Goal: Task Accomplishment & Management: Manage account settings

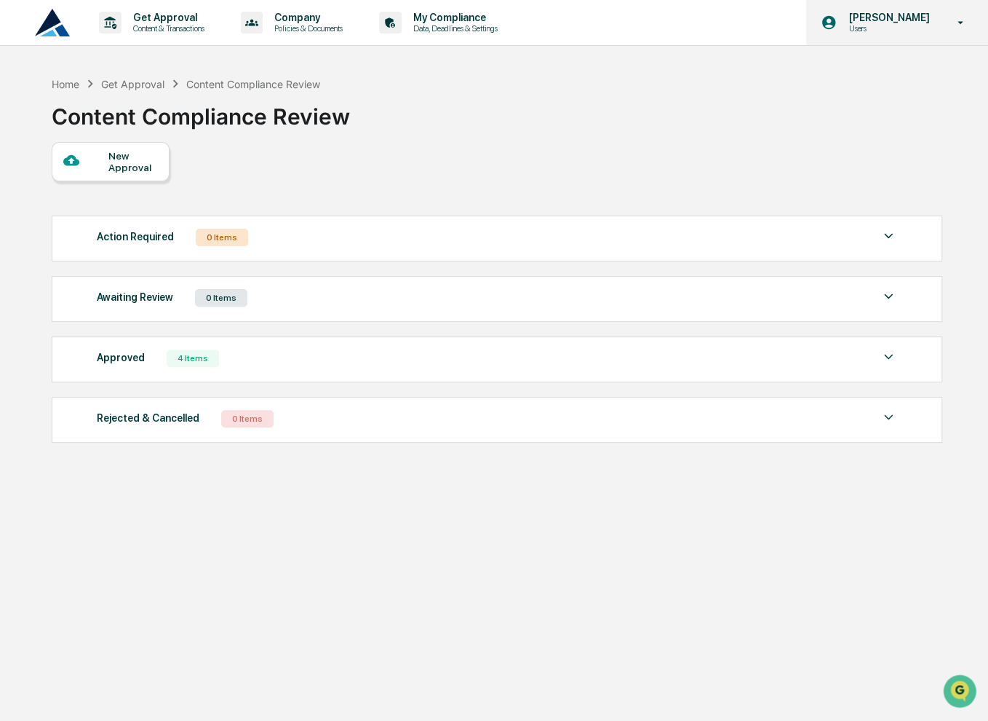
click at [919, 24] on p "Users" at bounding box center [887, 28] width 100 height 10
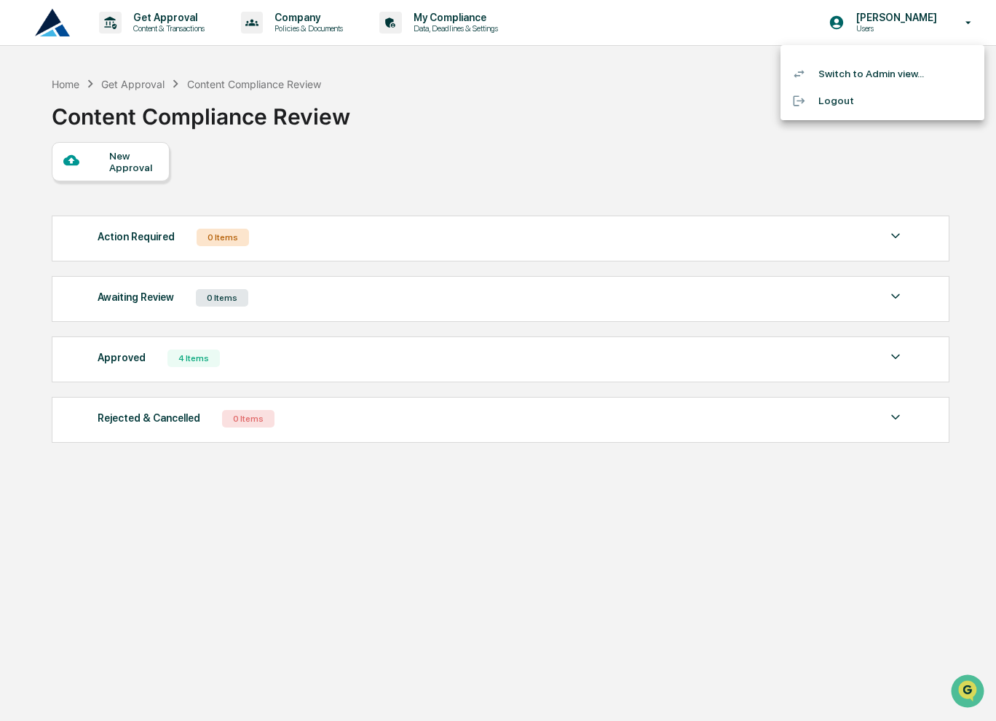
click at [890, 74] on li "Switch to Admin view..." at bounding box center [882, 73] width 204 height 27
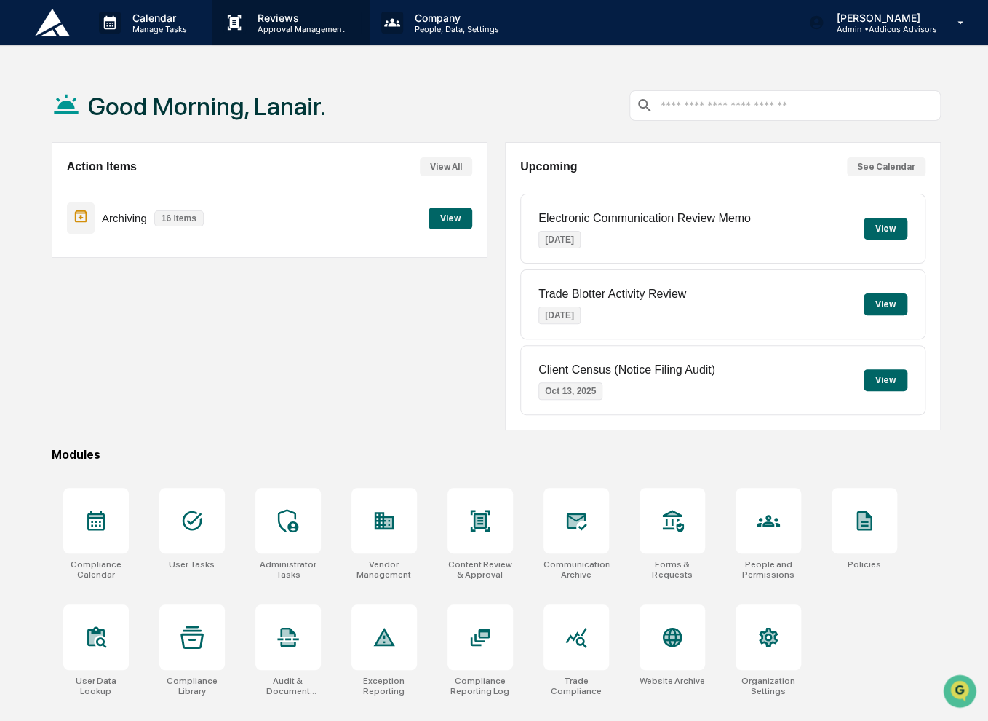
click at [277, 29] on p "Approval Management" at bounding box center [299, 29] width 106 height 10
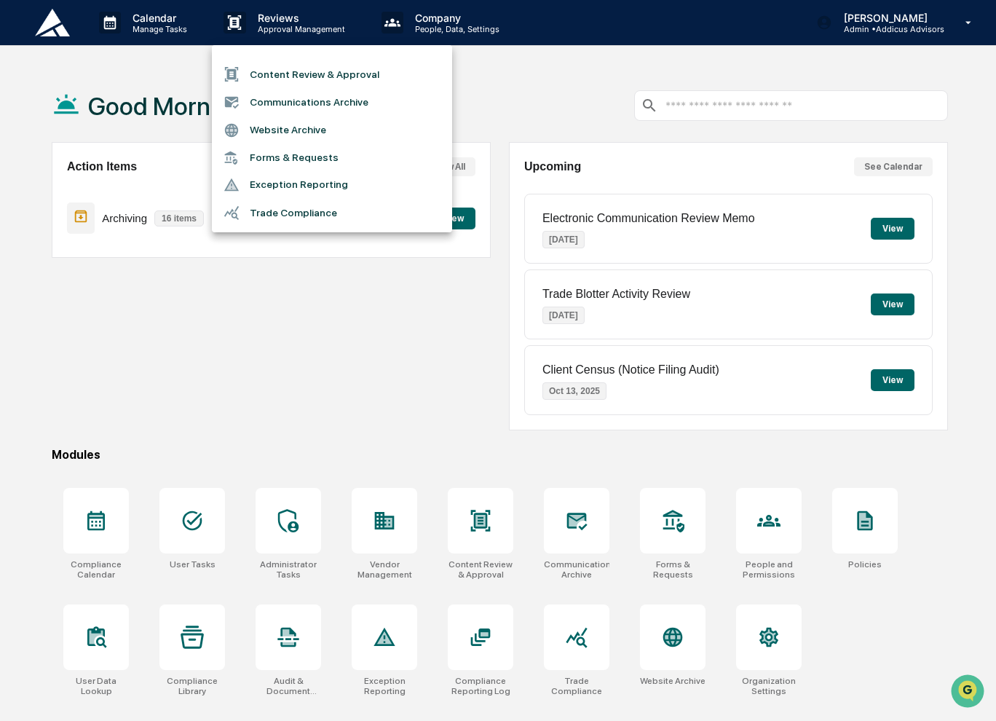
click at [312, 73] on li "Content Review & Approval" at bounding box center [332, 74] width 240 height 28
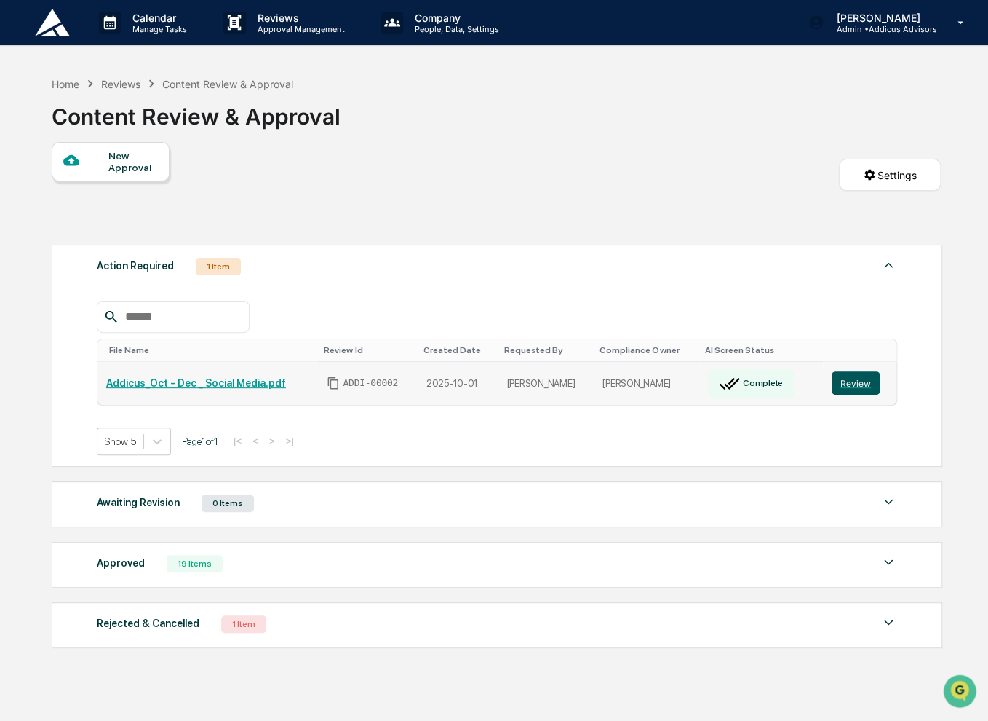
click at [853, 373] on button "Review" at bounding box center [856, 382] width 48 height 23
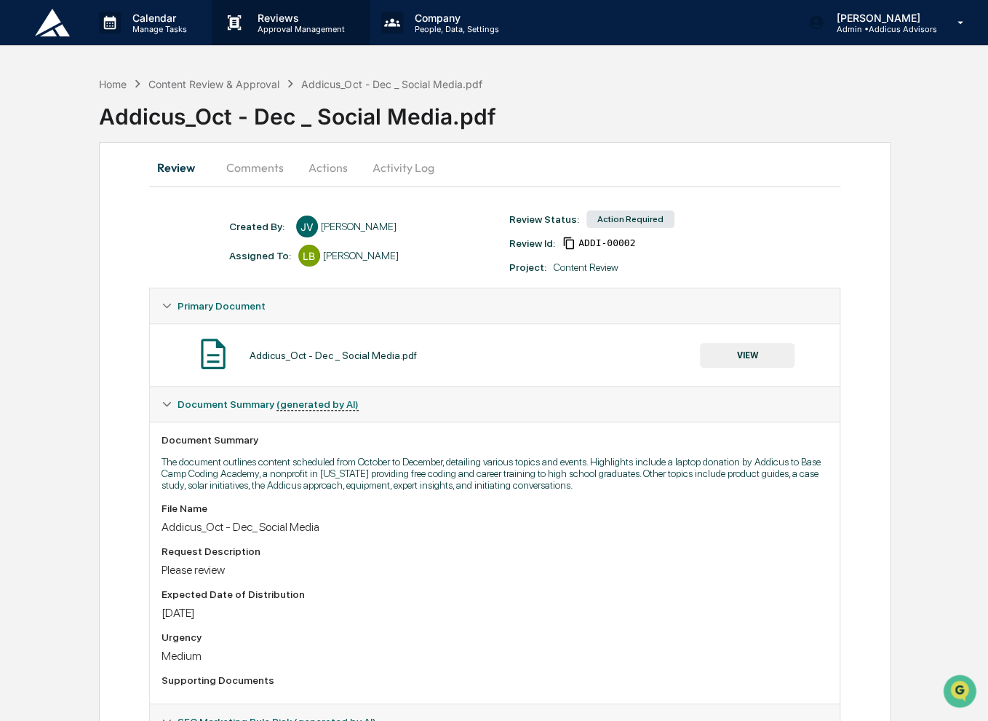
click at [273, 26] on p "Approval Management" at bounding box center [299, 29] width 106 height 10
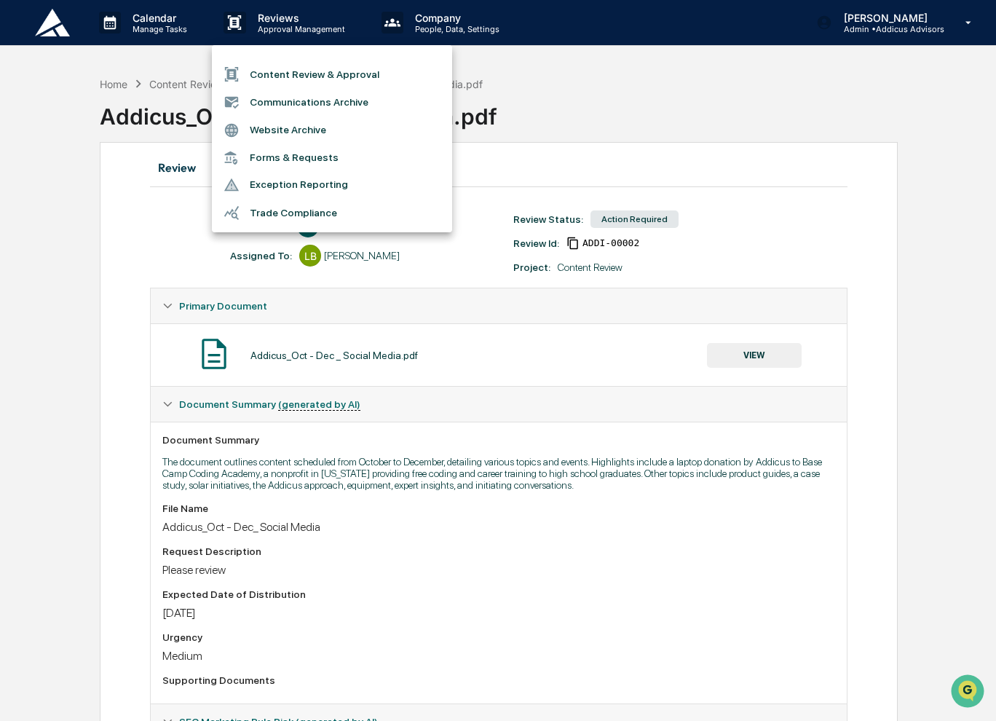
click at [297, 74] on li "Content Review & Approval" at bounding box center [332, 74] width 240 height 28
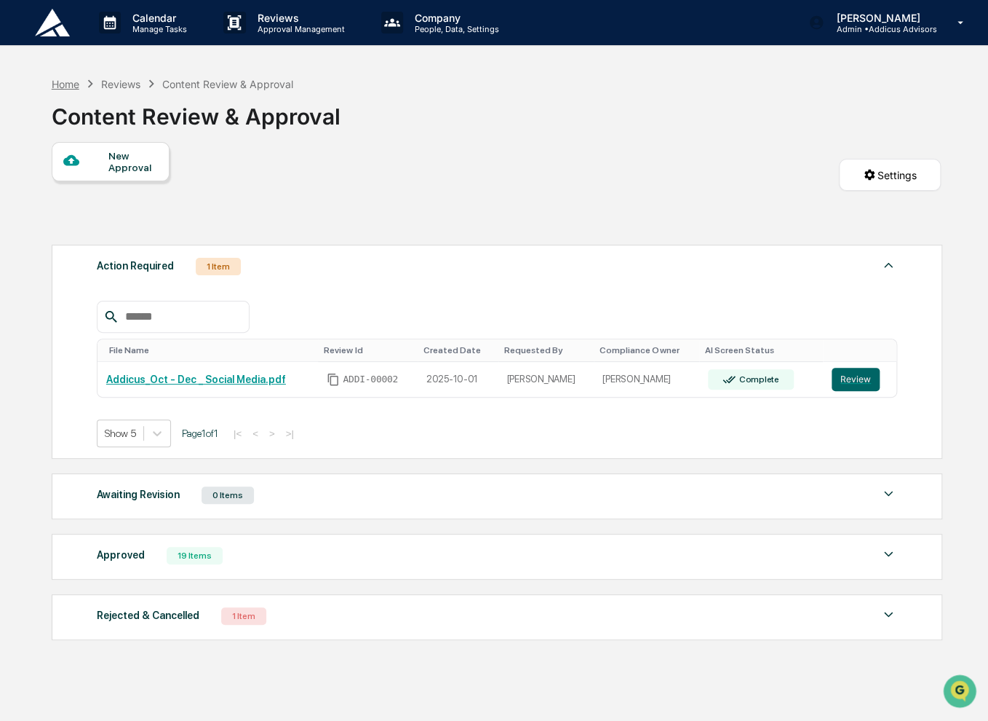
click at [67, 86] on div "Home" at bounding box center [66, 84] width 28 height 12
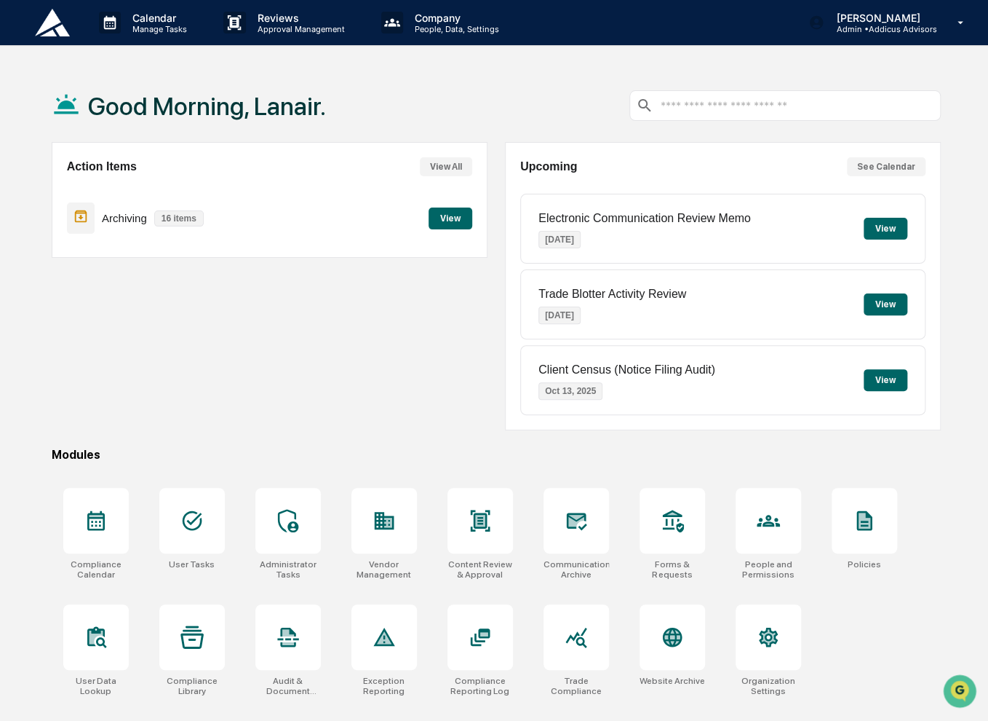
click at [440, 222] on button "View" at bounding box center [451, 218] width 44 height 22
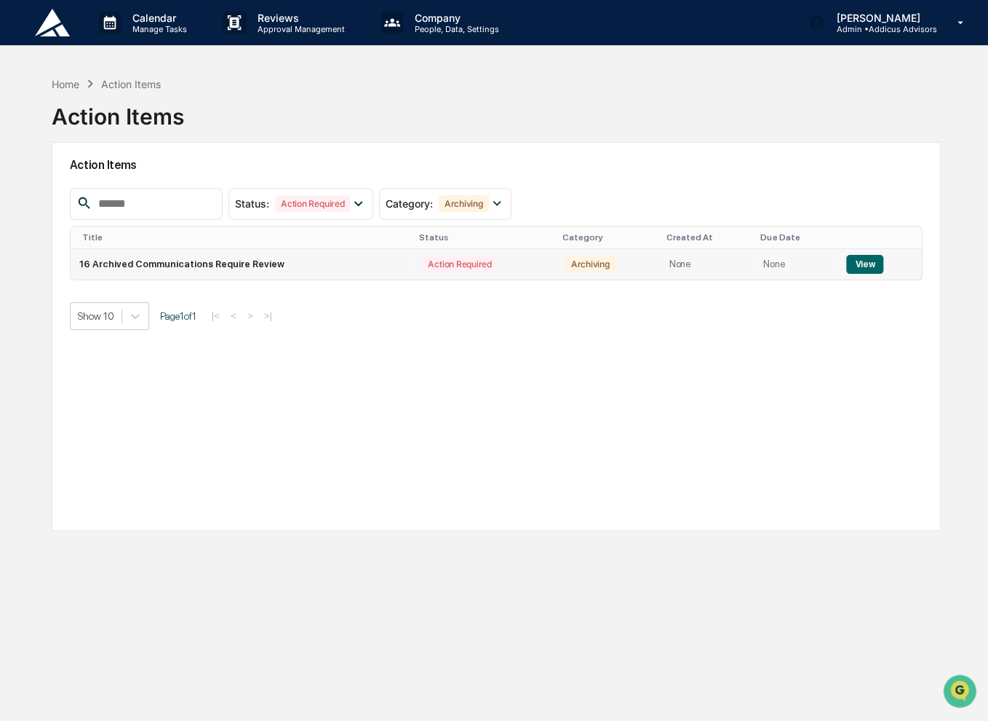
click at [870, 259] on button "View" at bounding box center [864, 264] width 37 height 19
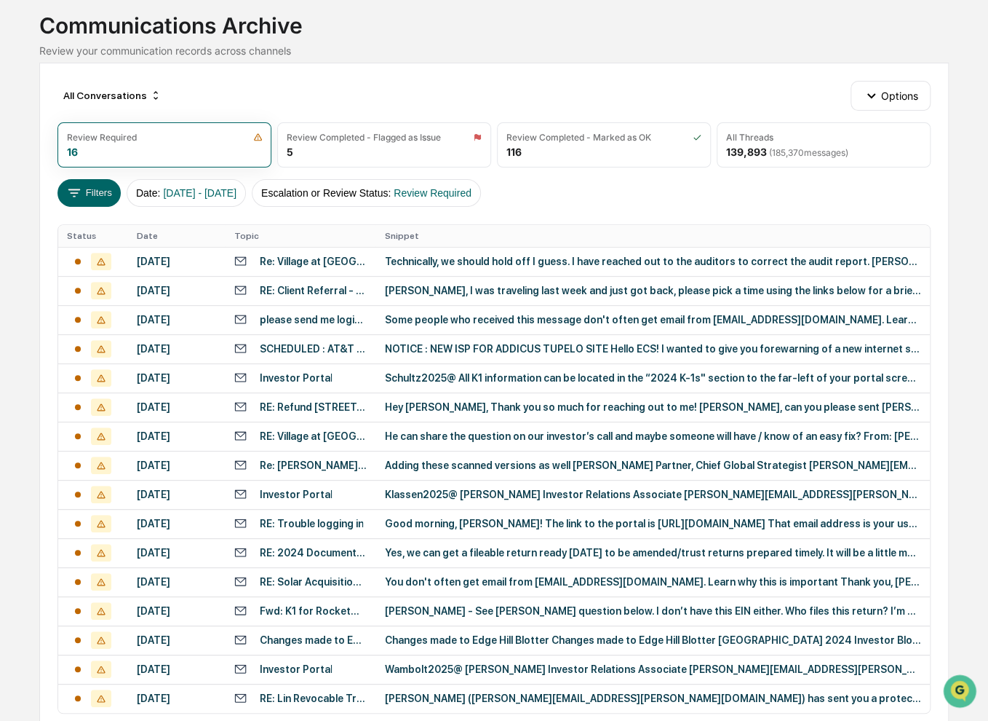
scroll to position [217, 0]
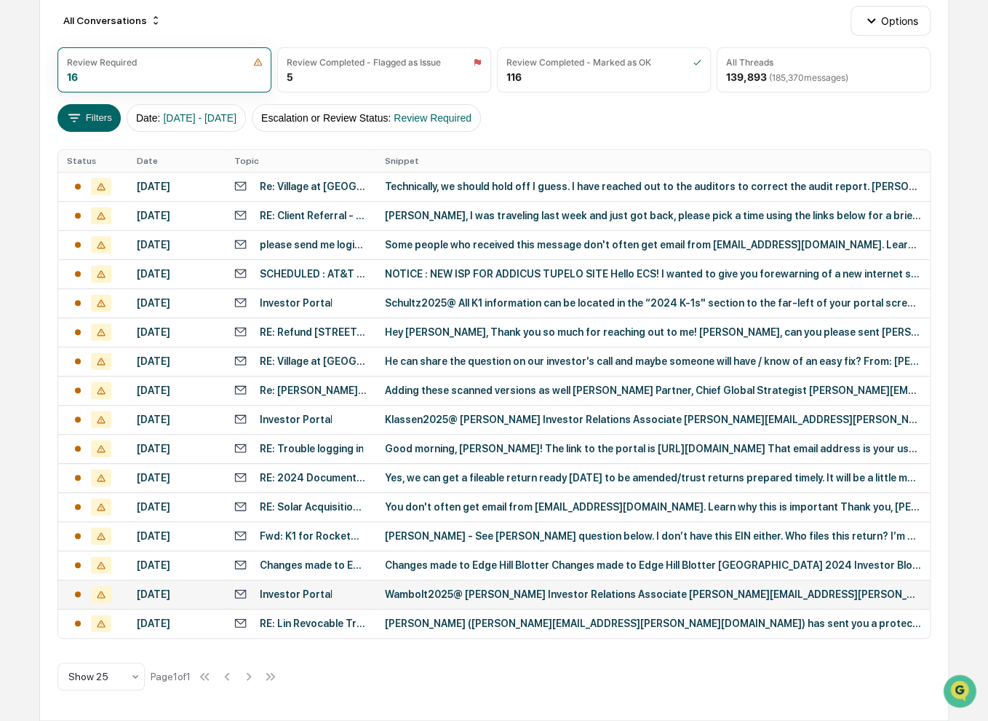
click at [566, 594] on div "Wambolt2025@ Latisha Nash Investor Relations Associate Latisha.Nash@addicusadvi…" at bounding box center [652, 594] width 536 height 12
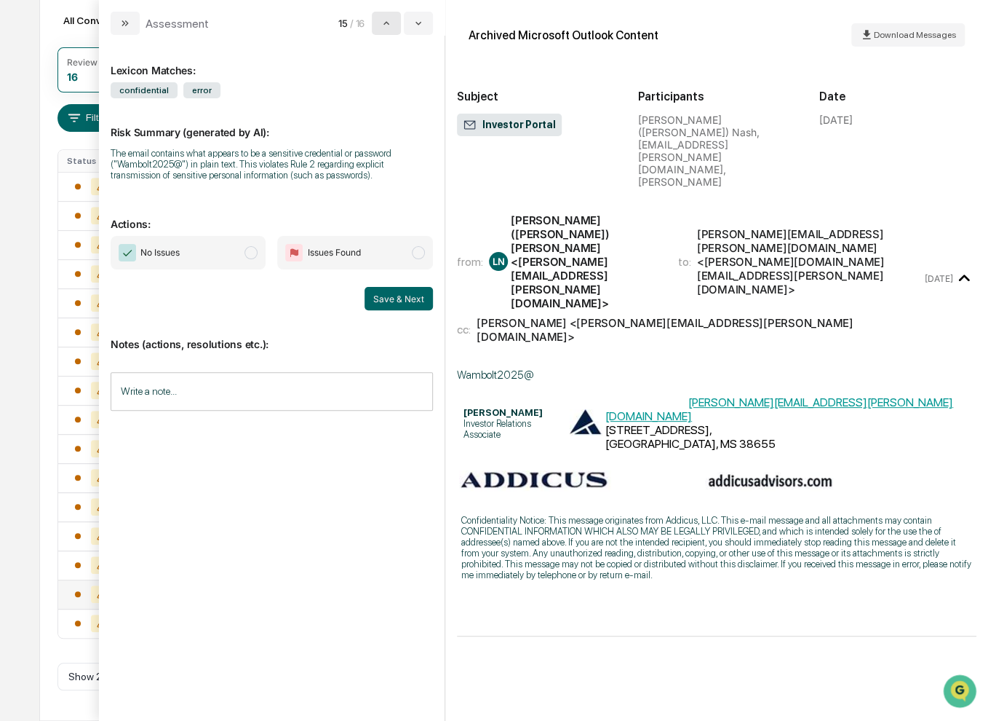
click at [392, 21] on icon "modal" at bounding box center [387, 23] width 12 height 12
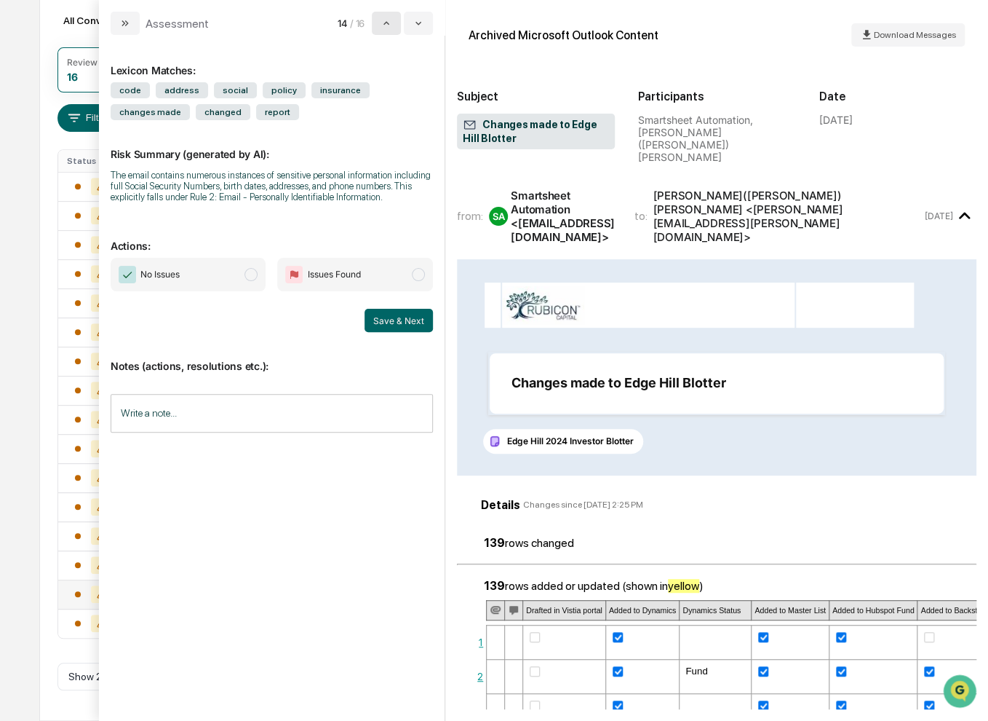
click at [392, 21] on icon "modal" at bounding box center [387, 23] width 12 height 12
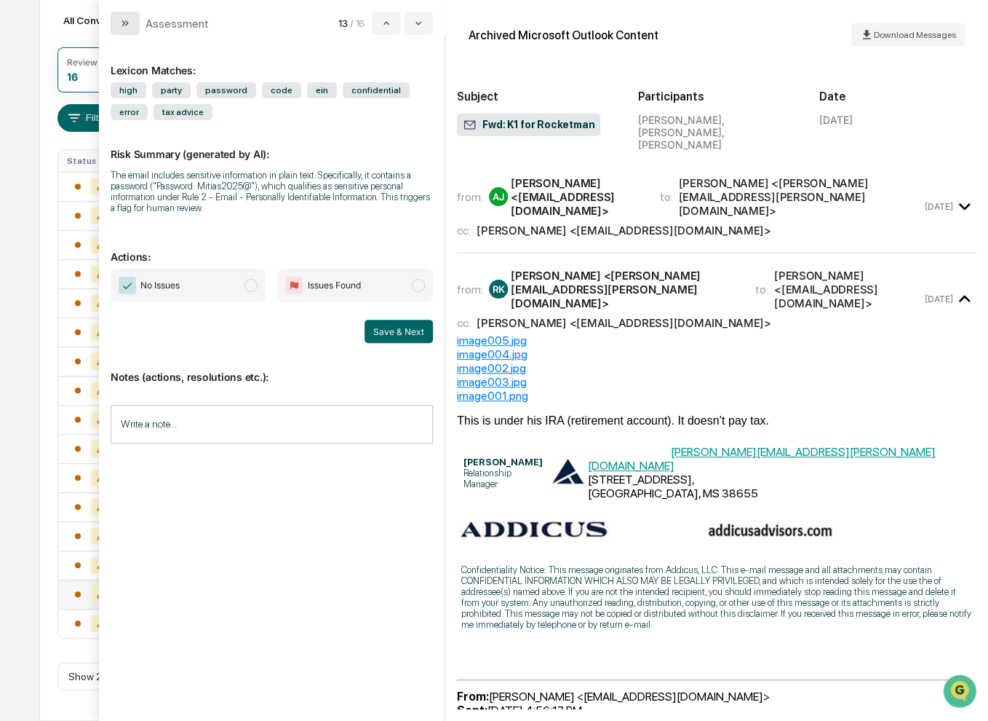
click at [124, 24] on icon "modal" at bounding box center [125, 23] width 12 height 12
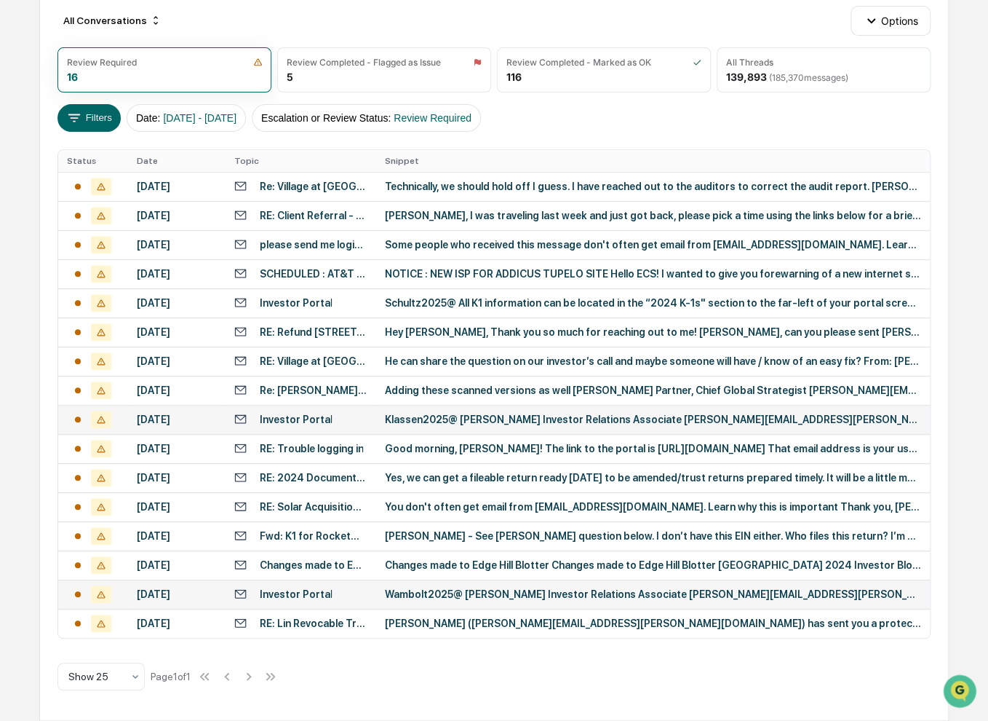
click at [516, 413] on div "Klassen2025@ Latisha Nash Investor Relations Associate Latisha.Nash@addicusadvi…" at bounding box center [652, 419] width 536 height 12
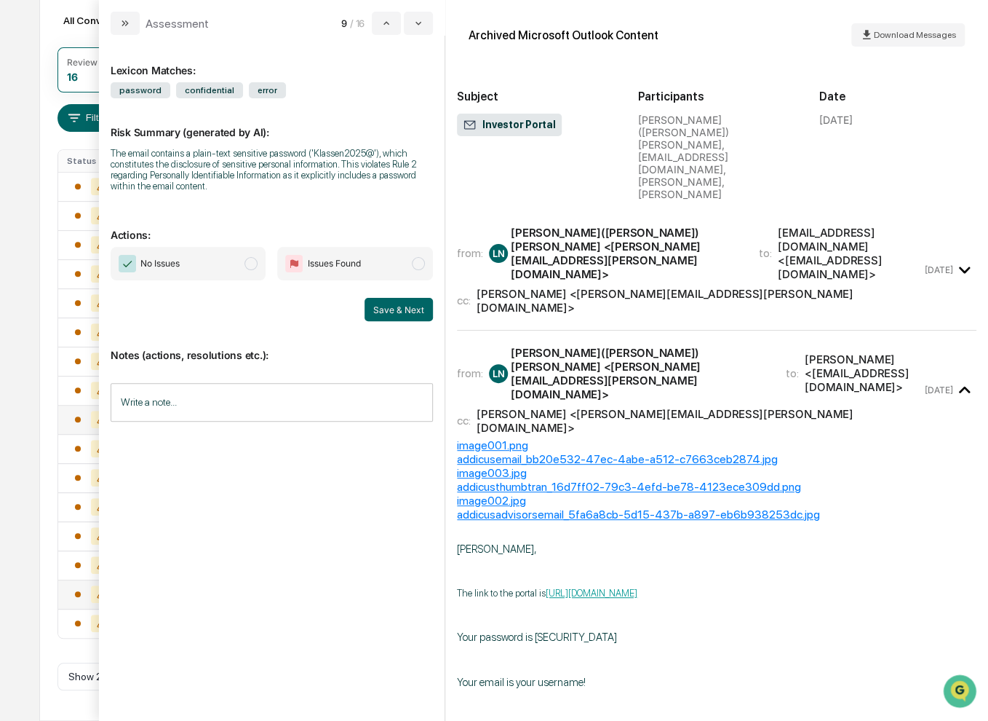
click at [955, 258] on icon "modal" at bounding box center [965, 270] width 24 height 24
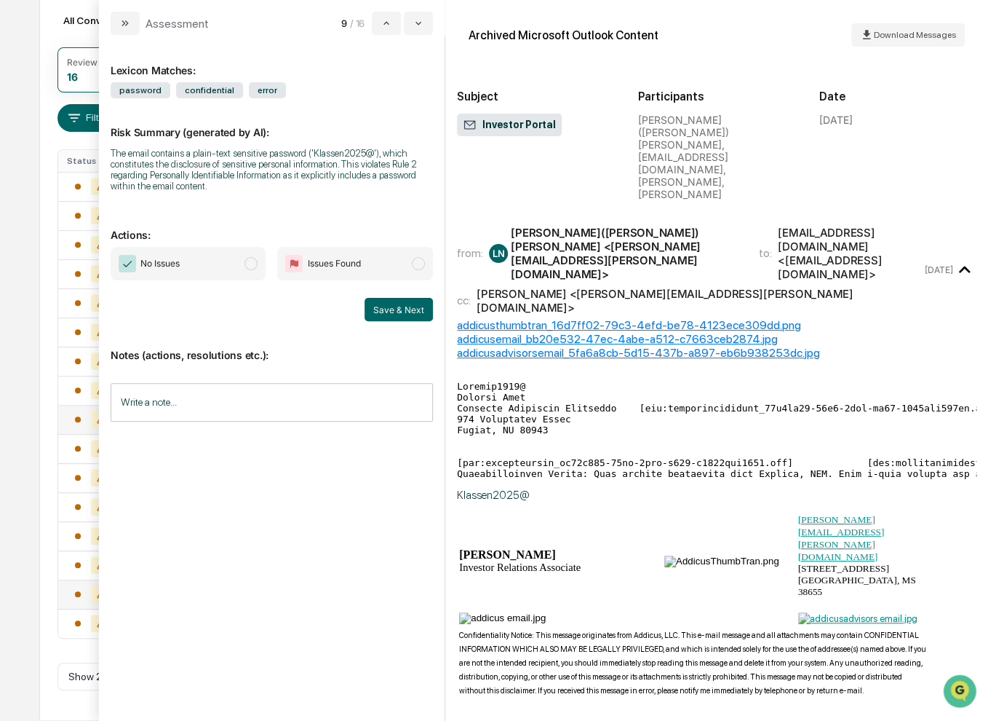
click at [12, 342] on div "Calendar Manage Tasks Reviews Approval Management Company People, Data, Setting…" at bounding box center [494, 279] width 988 height 883
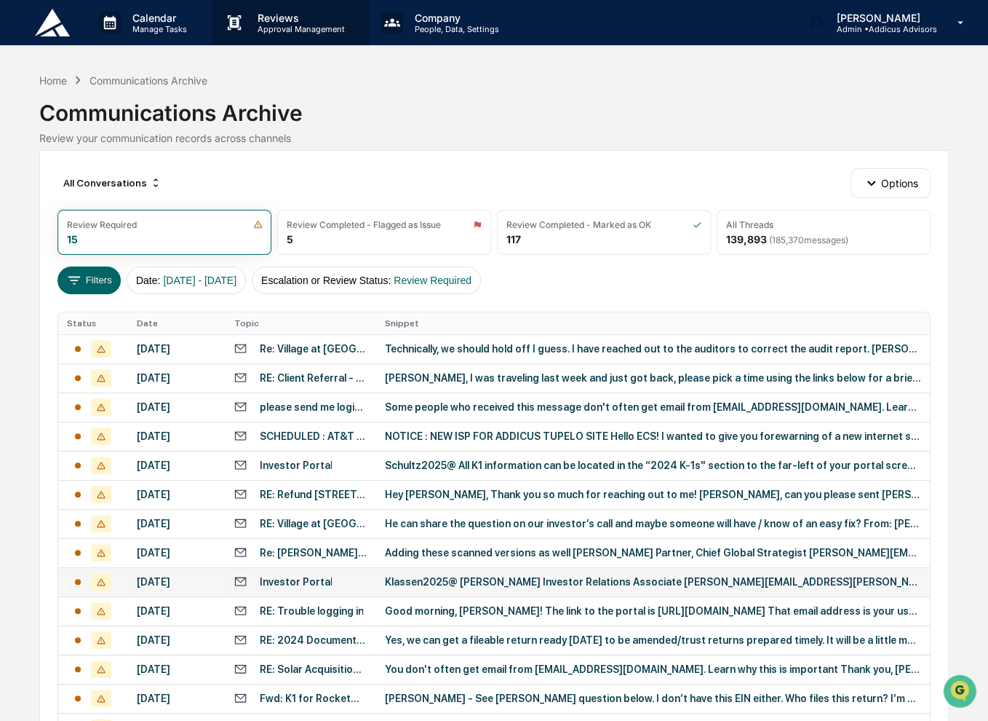
click at [279, 24] on p "Approval Management" at bounding box center [299, 29] width 106 height 10
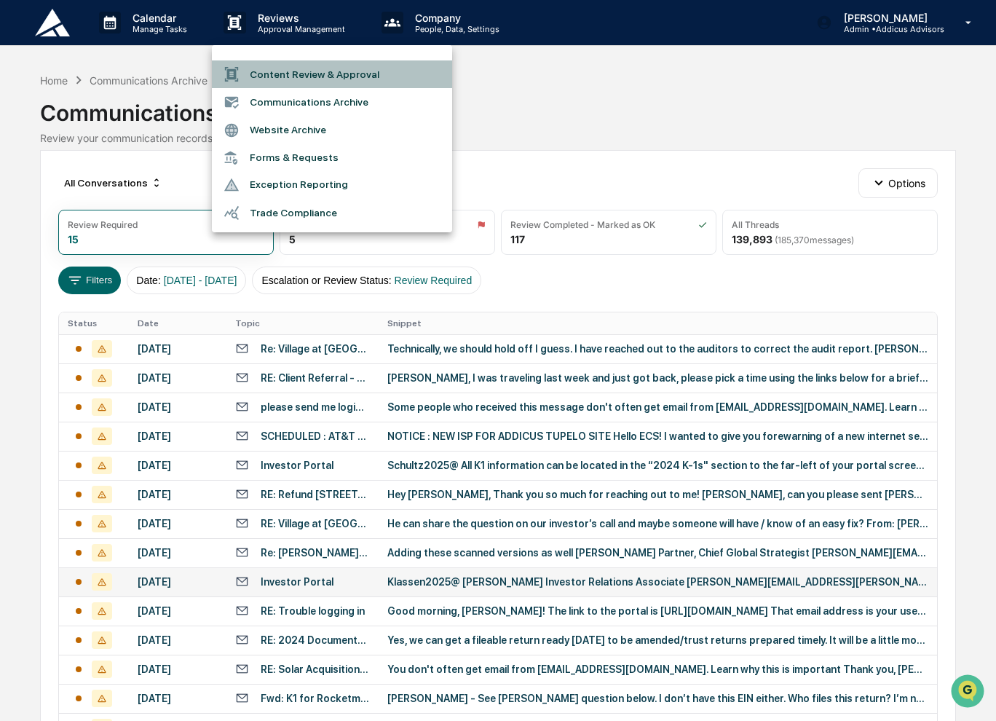
click at [294, 71] on li "Content Review & Approval" at bounding box center [332, 74] width 240 height 28
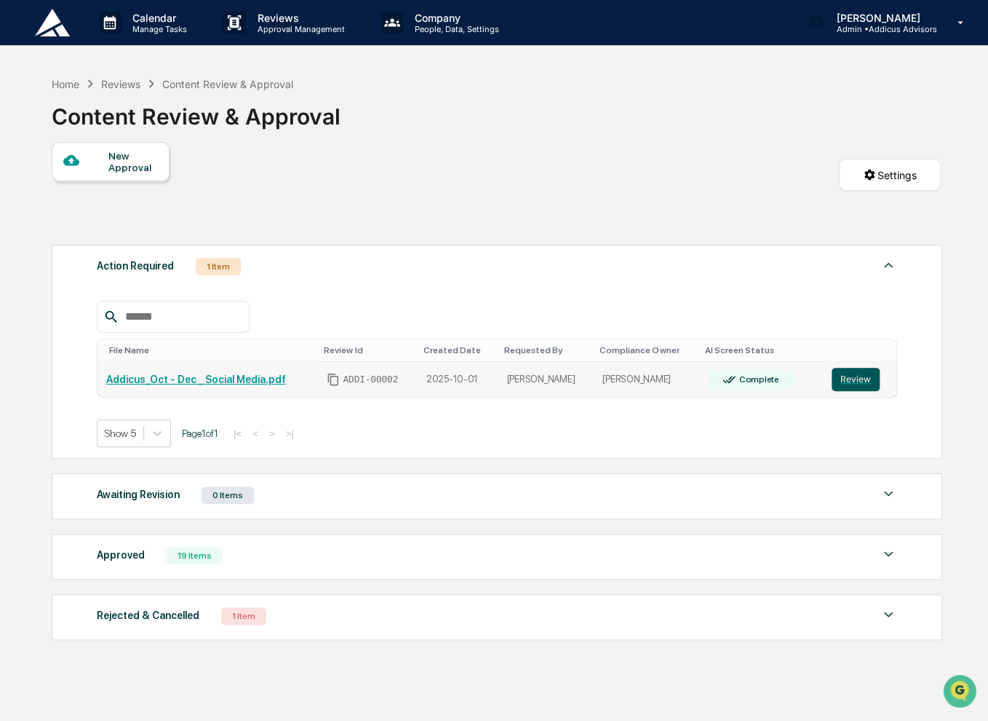
click at [847, 381] on button "Review" at bounding box center [856, 379] width 48 height 23
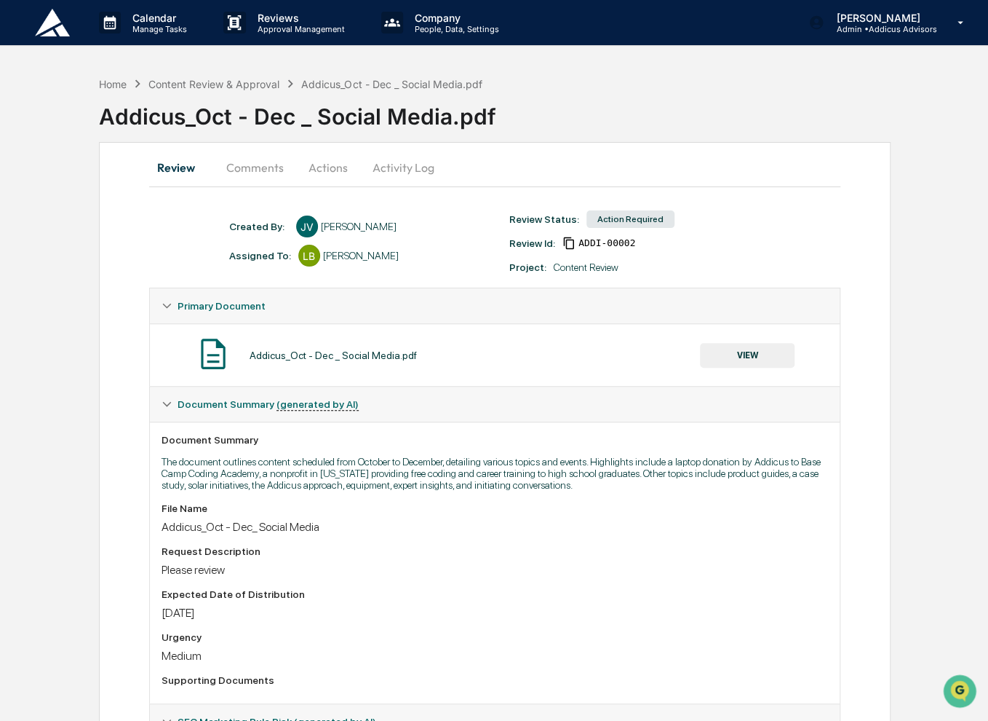
click at [266, 172] on button "Comments" at bounding box center [255, 167] width 81 height 35
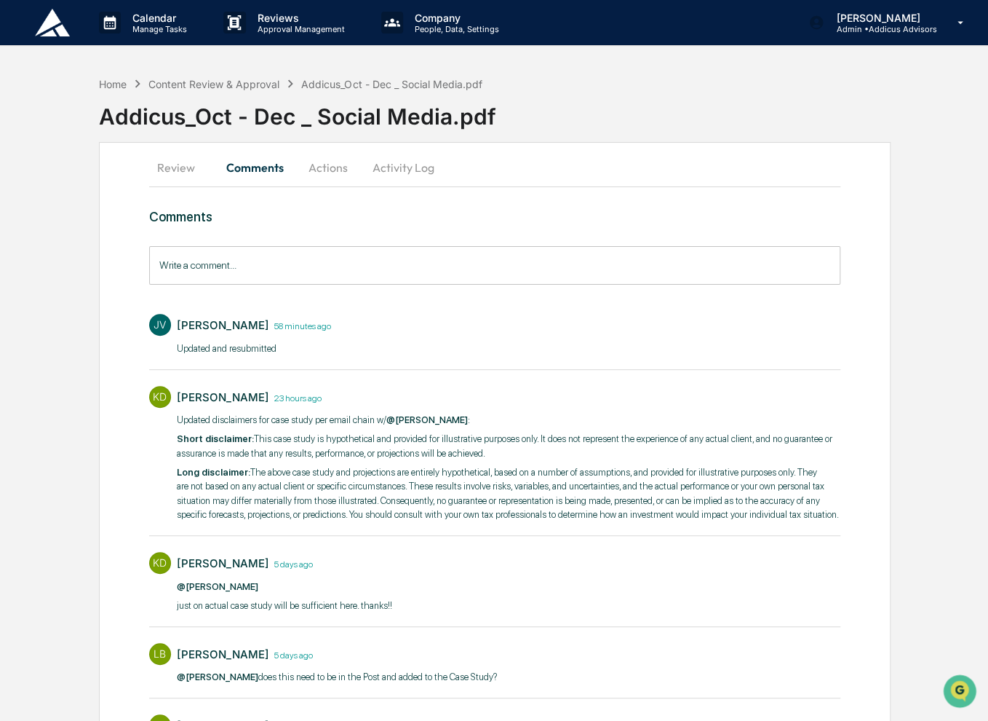
click at [169, 175] on button "Review" at bounding box center [182, 167] width 66 height 35
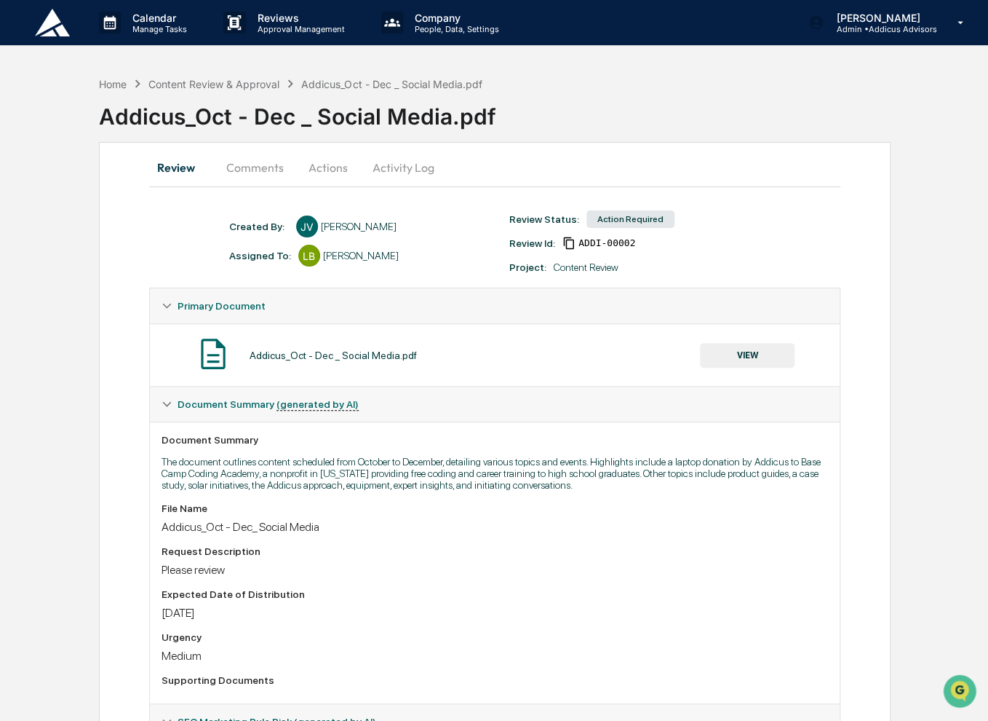
click at [329, 175] on button "Actions" at bounding box center [328, 167] width 66 height 35
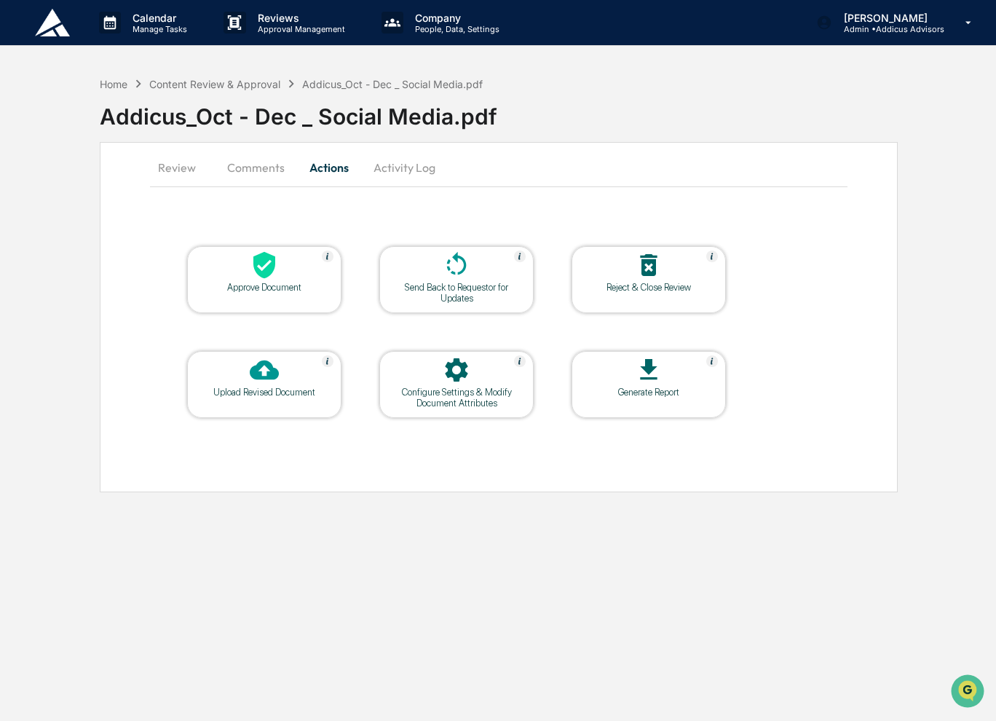
click at [253, 170] on button "Comments" at bounding box center [255, 167] width 81 height 35
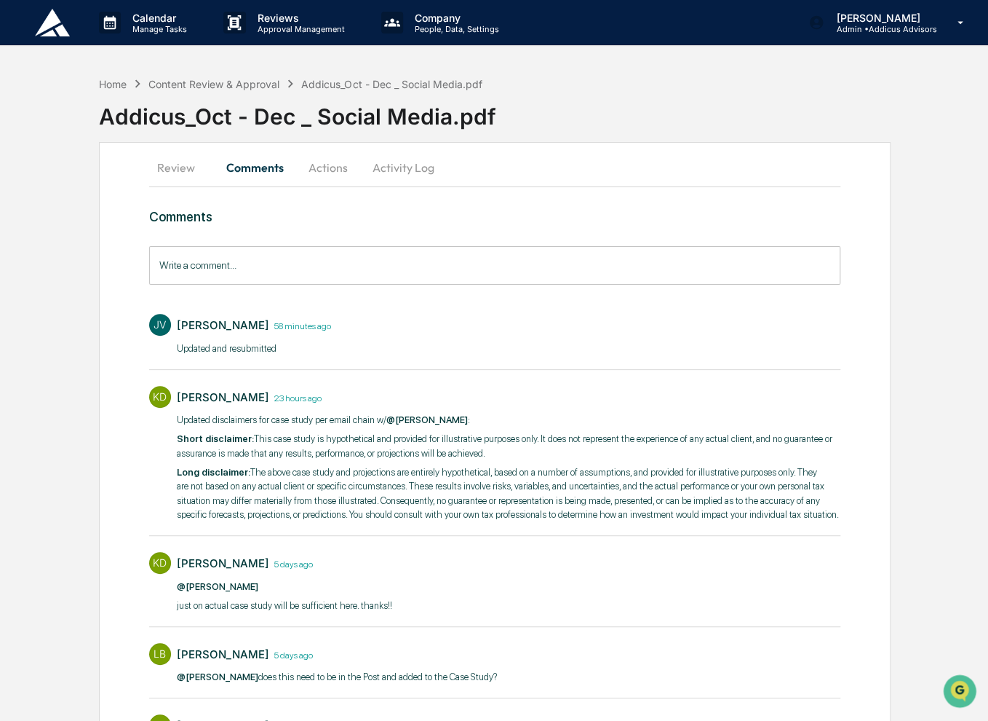
click at [170, 167] on button "Review" at bounding box center [182, 167] width 66 height 35
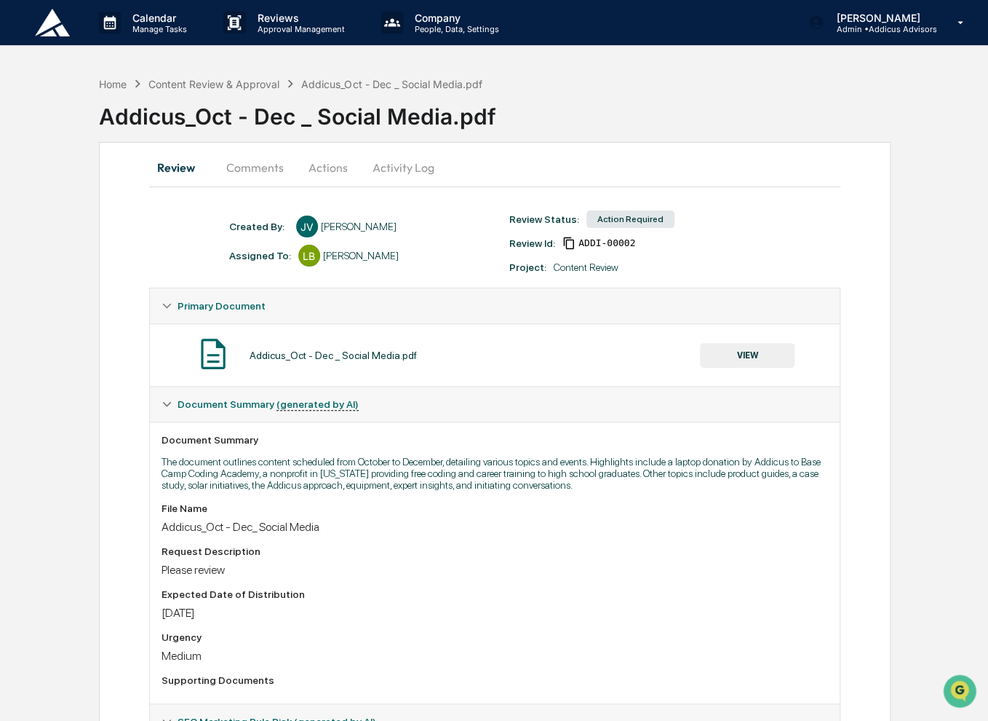
click at [739, 355] on button "VIEW" at bounding box center [747, 355] width 95 height 25
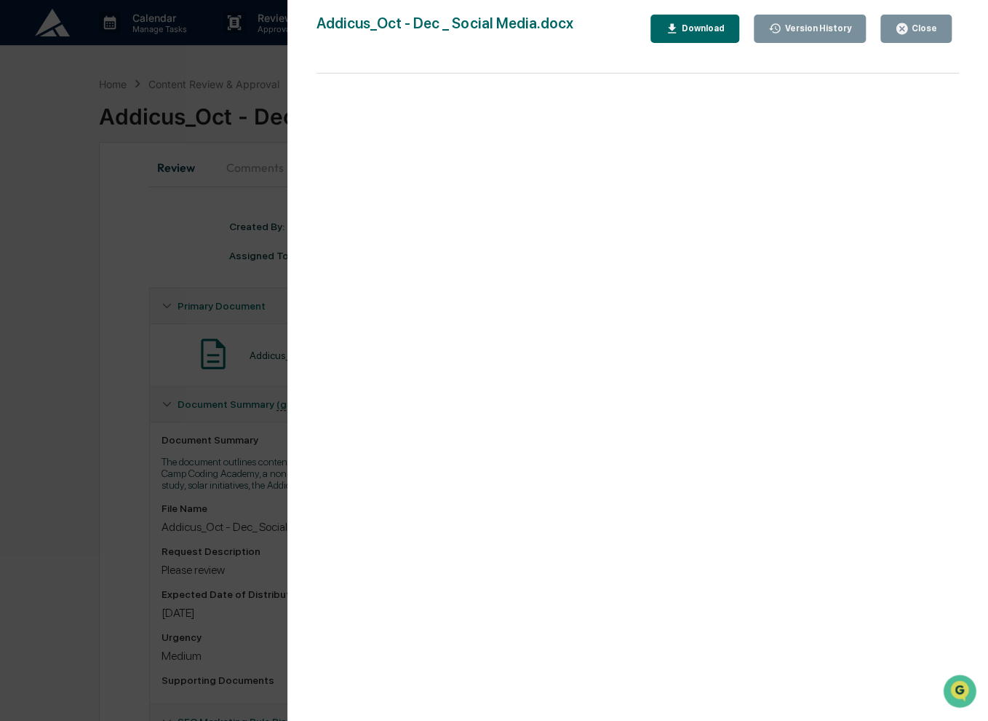
click at [933, 32] on div "Close" at bounding box center [923, 28] width 28 height 10
